Goal: Navigation & Orientation: Find specific page/section

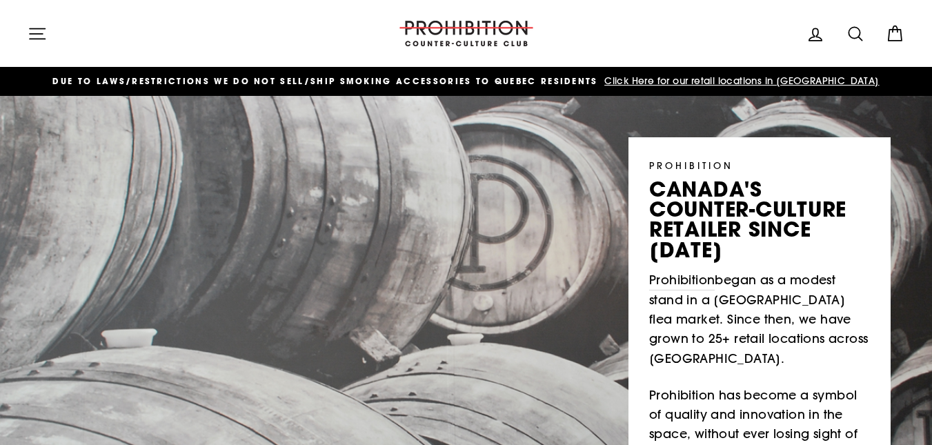
click at [39, 33] on icon "button" at bounding box center [37, 33] width 15 height 10
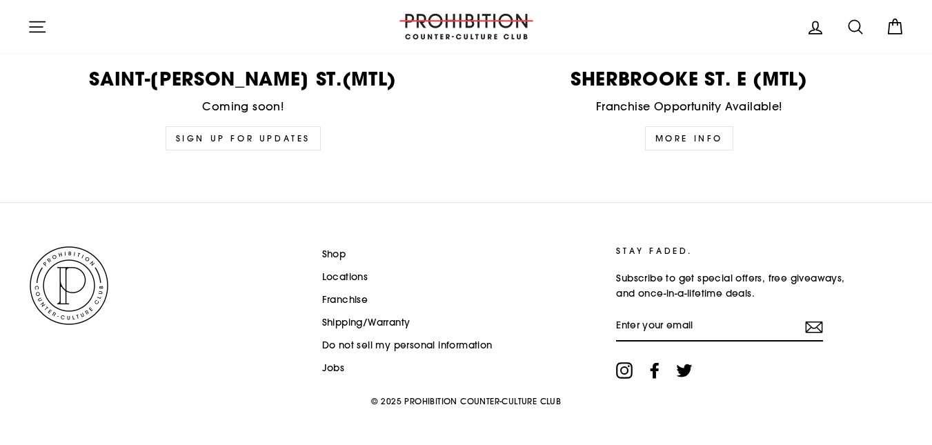
scroll to position [3560, 0]
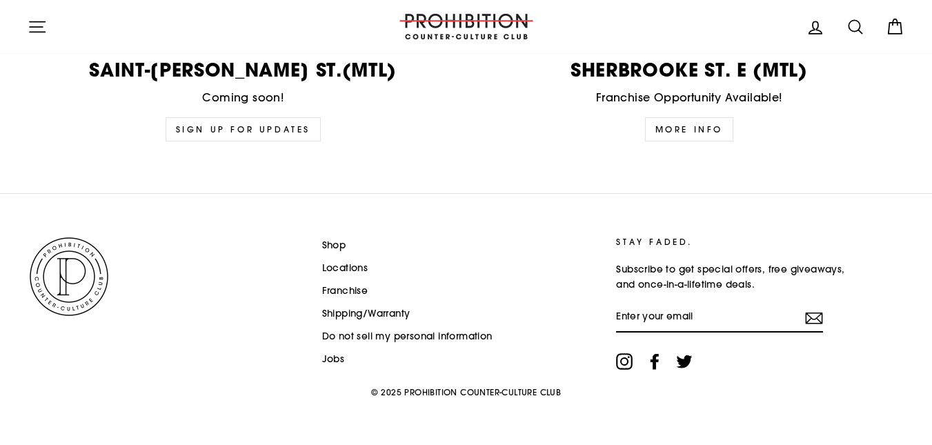
click at [817, 28] on icon at bounding box center [815, 27] width 19 height 19
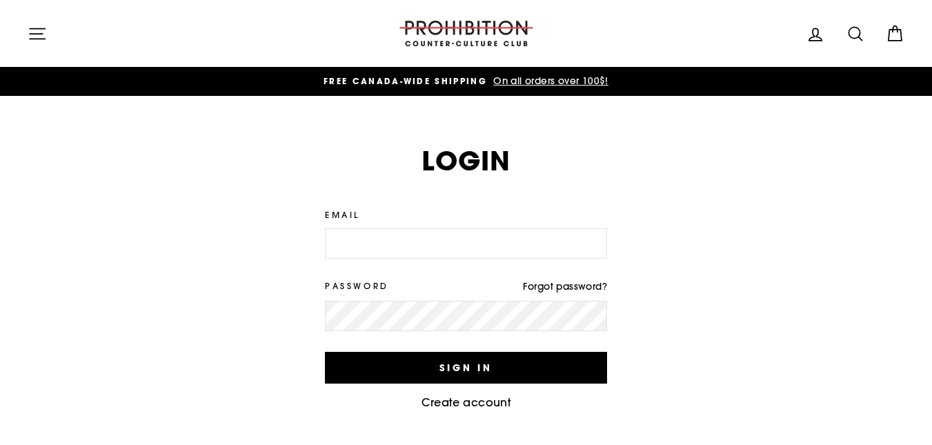
click at [32, 30] on icon "button" at bounding box center [37, 33] width 19 height 19
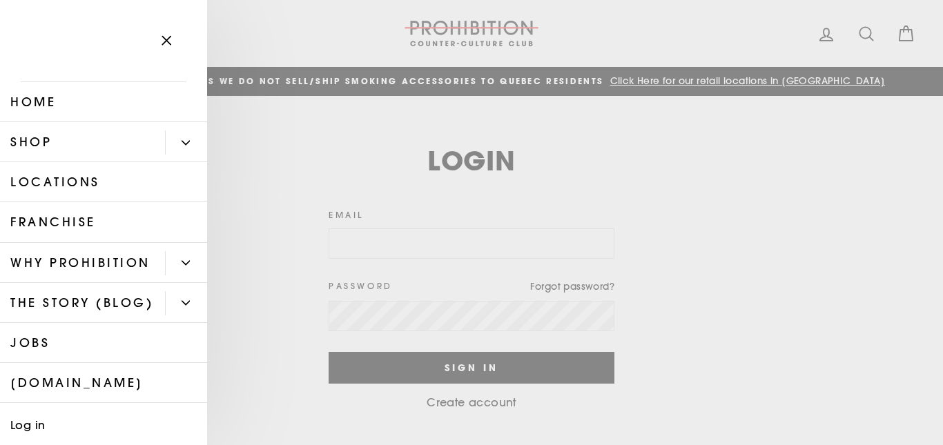
click at [863, 96] on main "Login We've sent you an email with a link to update your password. Email Passwo…" at bounding box center [471, 337] width 943 height 483
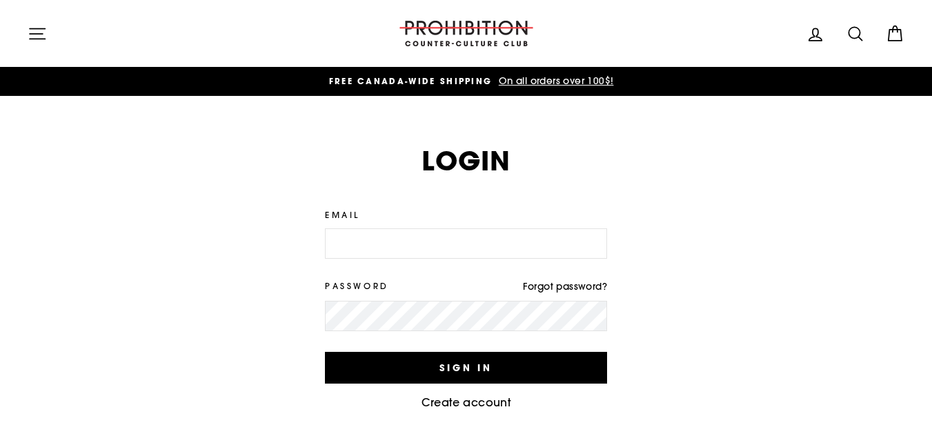
click at [863, 37] on icon at bounding box center [855, 33] width 19 height 19
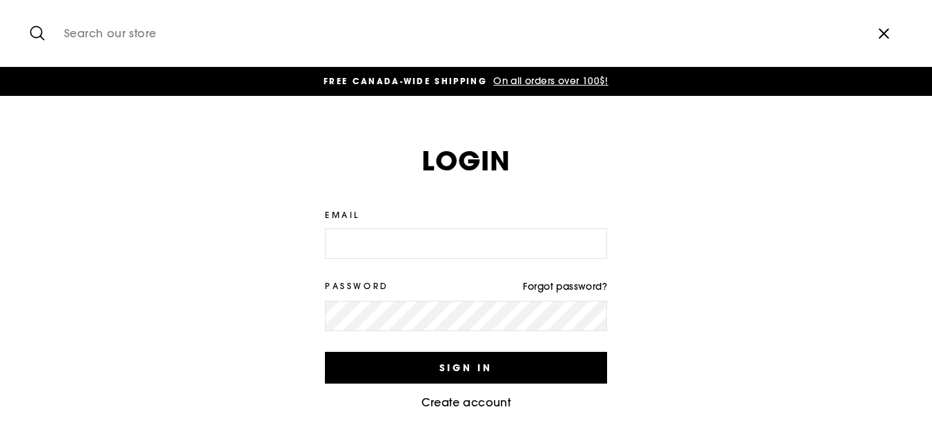
click at [136, 23] on input "Search our store" at bounding box center [460, 33] width 806 height 46
type input "francais"
click at [28, 10] on button "Search" at bounding box center [43, 33] width 30 height 46
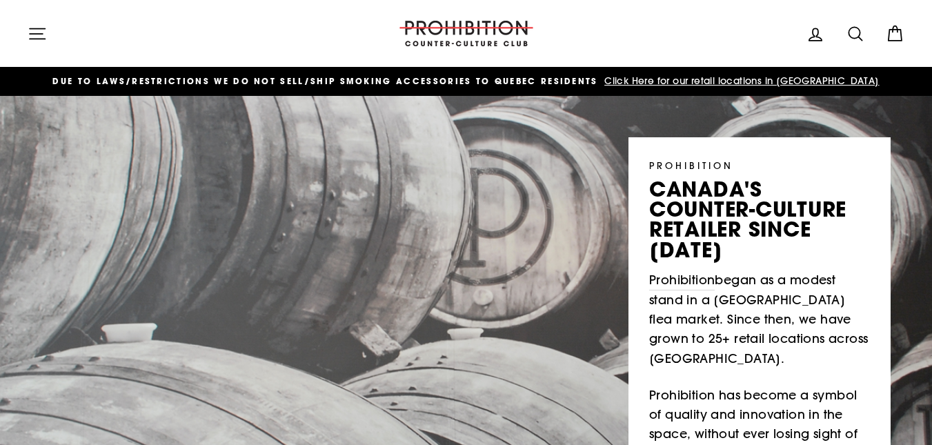
click at [35, 34] on icon "button" at bounding box center [37, 33] width 15 height 10
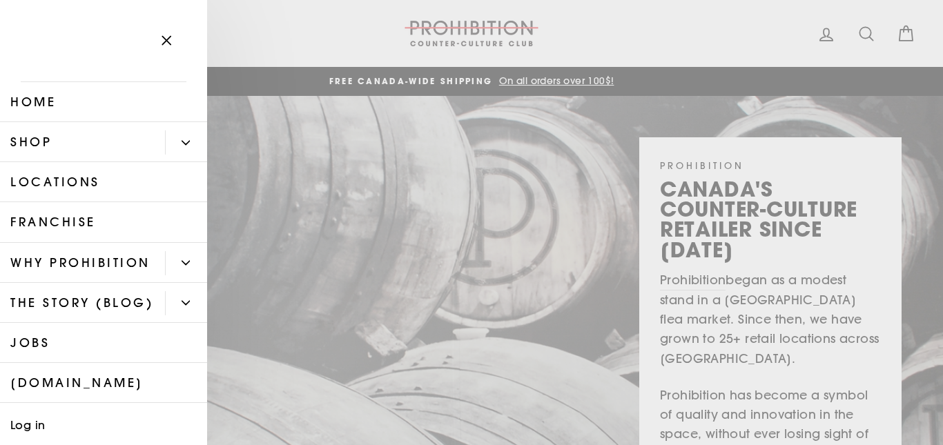
click at [182, 146] on icon "Primary" at bounding box center [186, 143] width 8 height 8
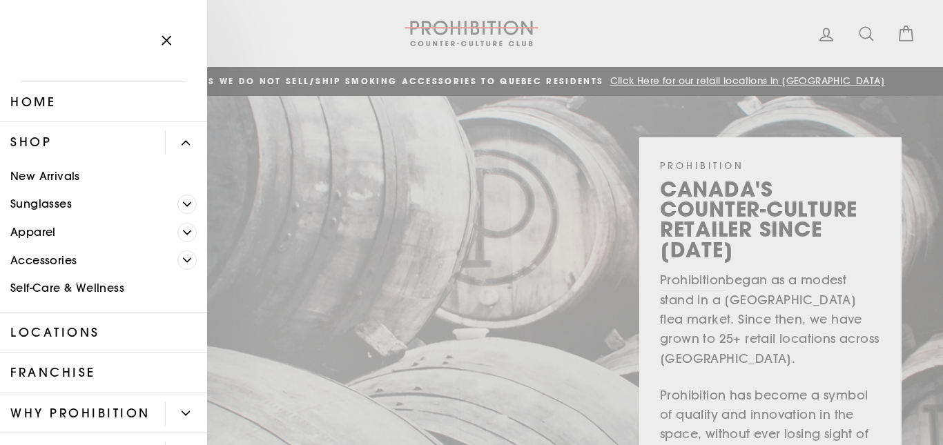
click at [39, 268] on link "Accessories" at bounding box center [88, 260] width 177 height 28
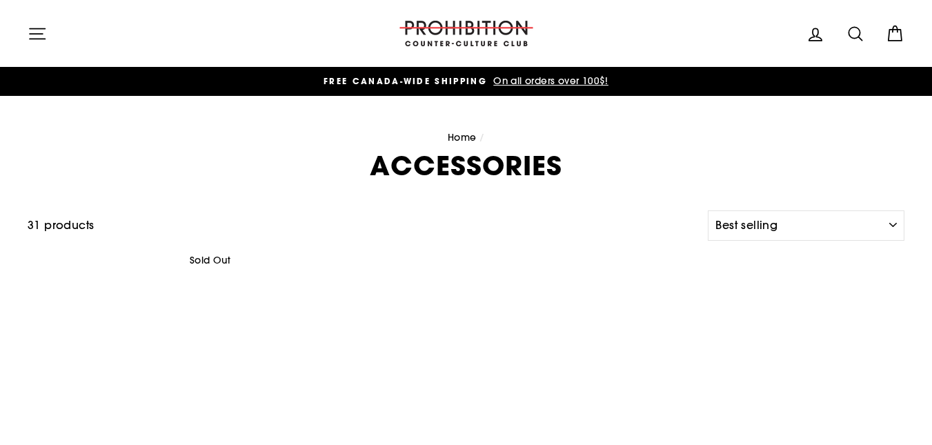
select select "best-selling"
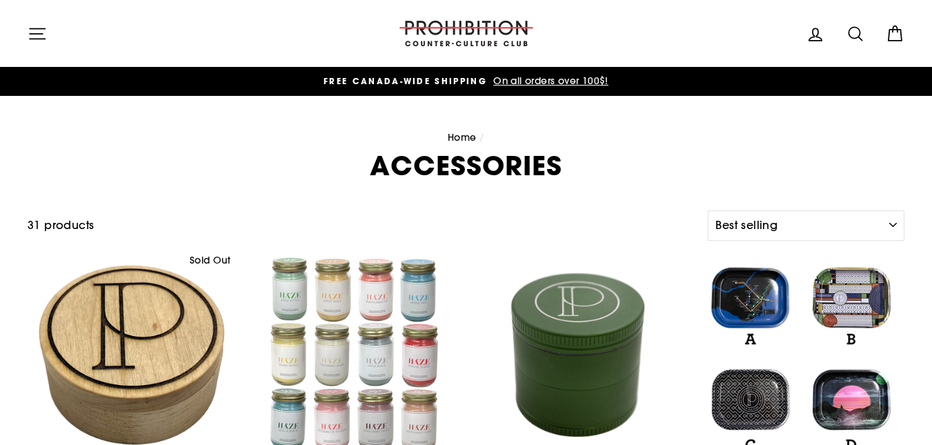
click at [41, 37] on icon "button" at bounding box center [37, 33] width 19 height 19
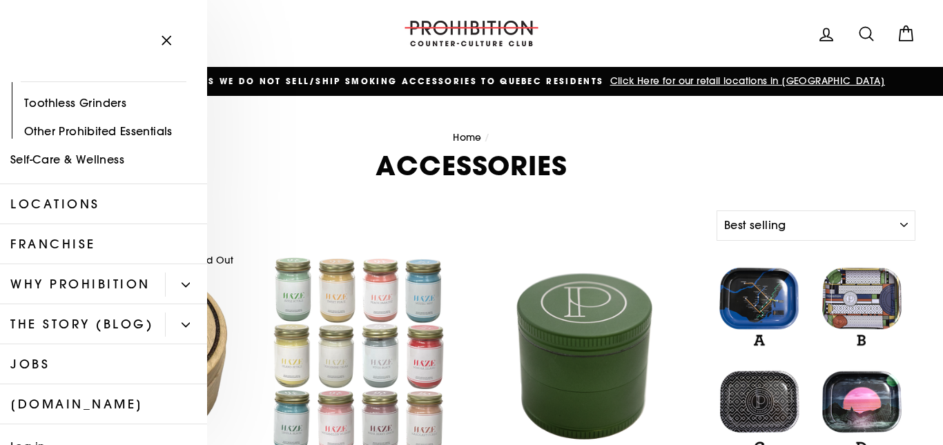
scroll to position [251, 0]
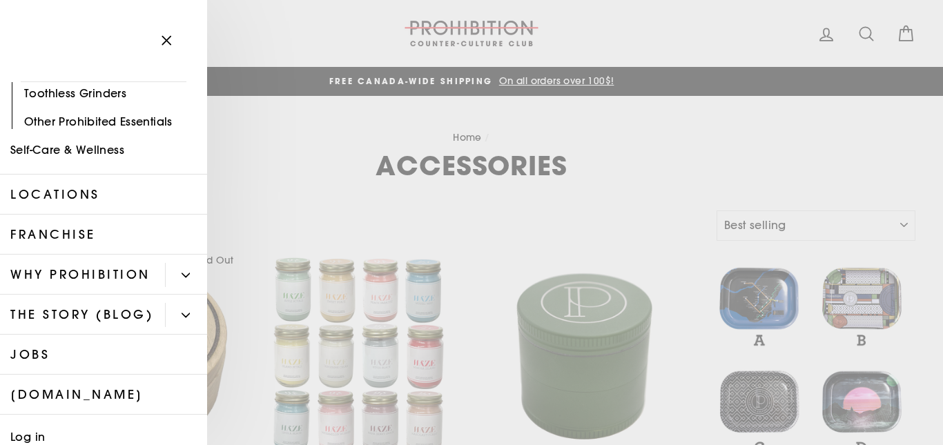
click at [170, 287] on button "Primary" at bounding box center [186, 275] width 42 height 24
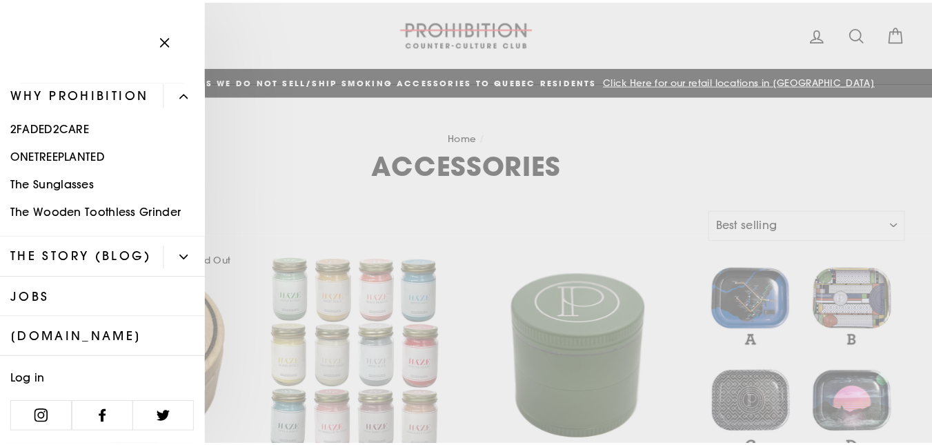
scroll to position [488, 0]
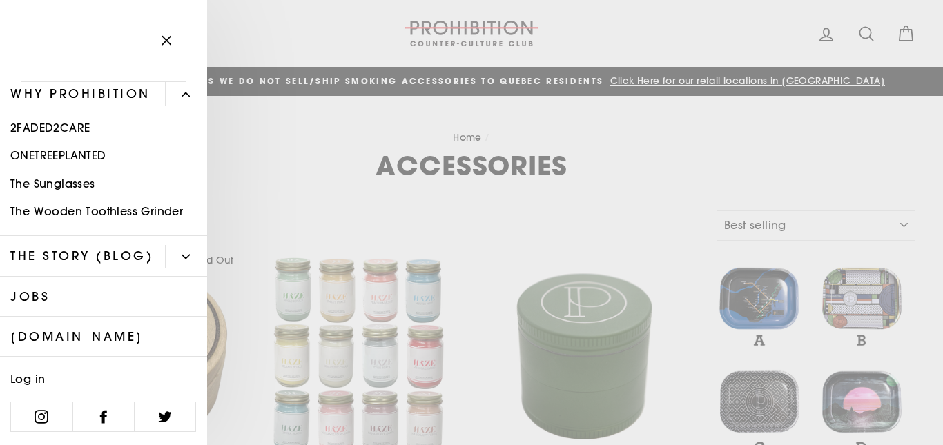
click at [176, 41] on button "Close menu" at bounding box center [166, 41] width 40 height 66
